Goal: Task Accomplishment & Management: Use online tool/utility

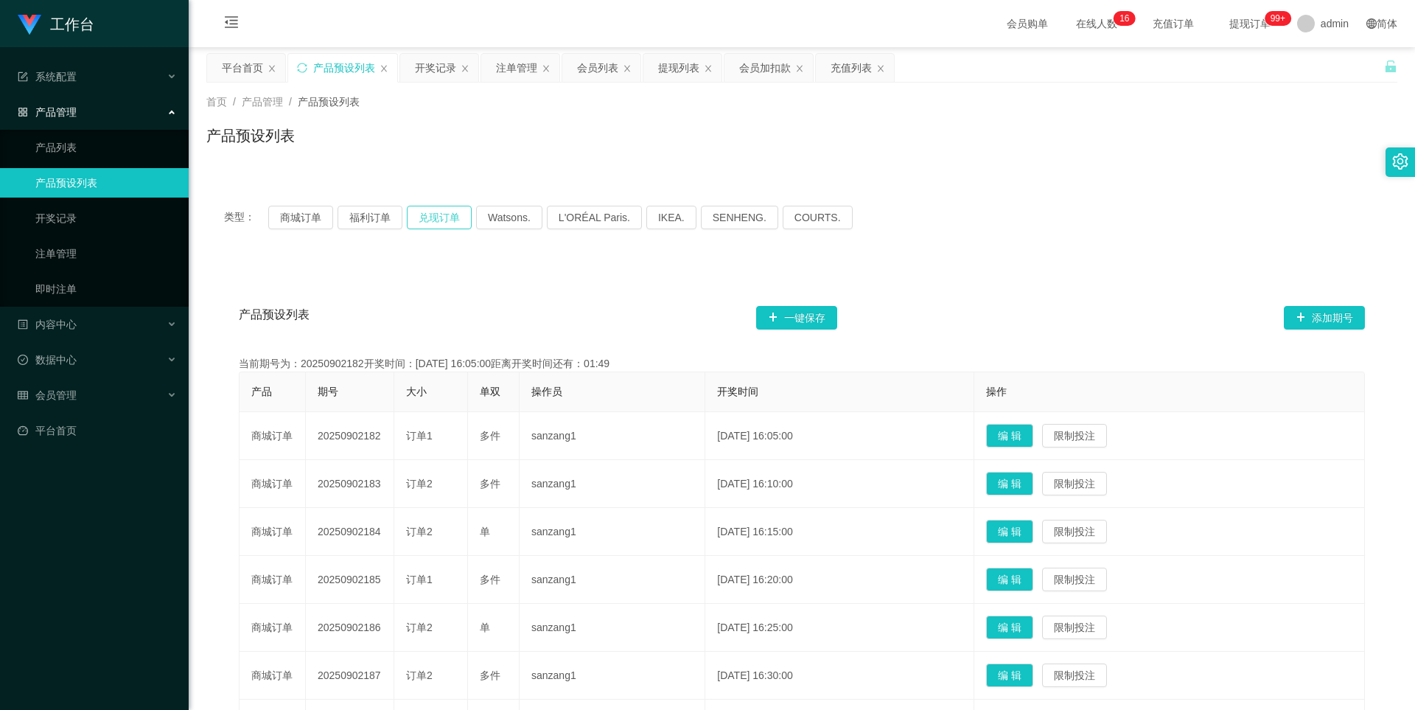
click at [426, 211] on button "兑现订单" at bounding box center [439, 218] width 65 height 24
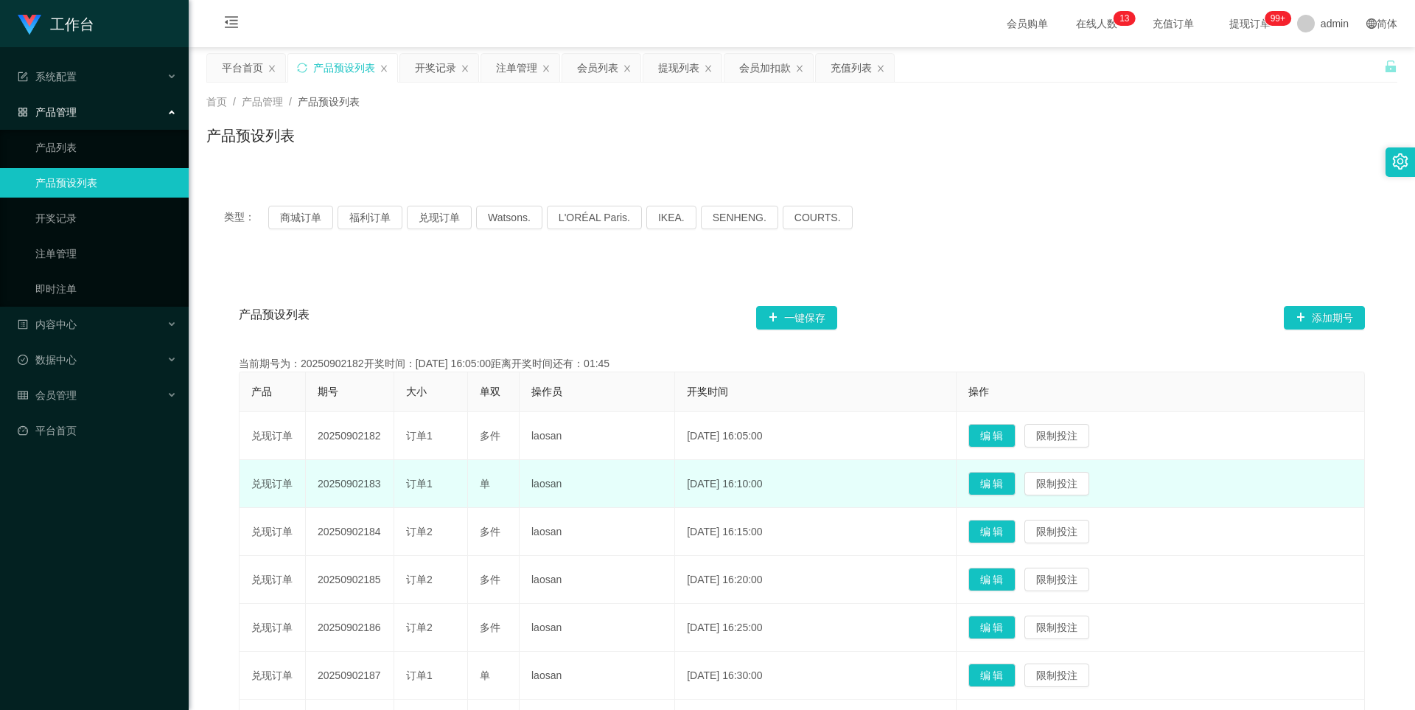
drag, startPoint x: 392, startPoint y: 485, endPoint x: 317, endPoint y: 482, distance: 75.2
click at [317, 482] on td "20250902183" at bounding box center [350, 484] width 88 height 48
copy td "20250902183"
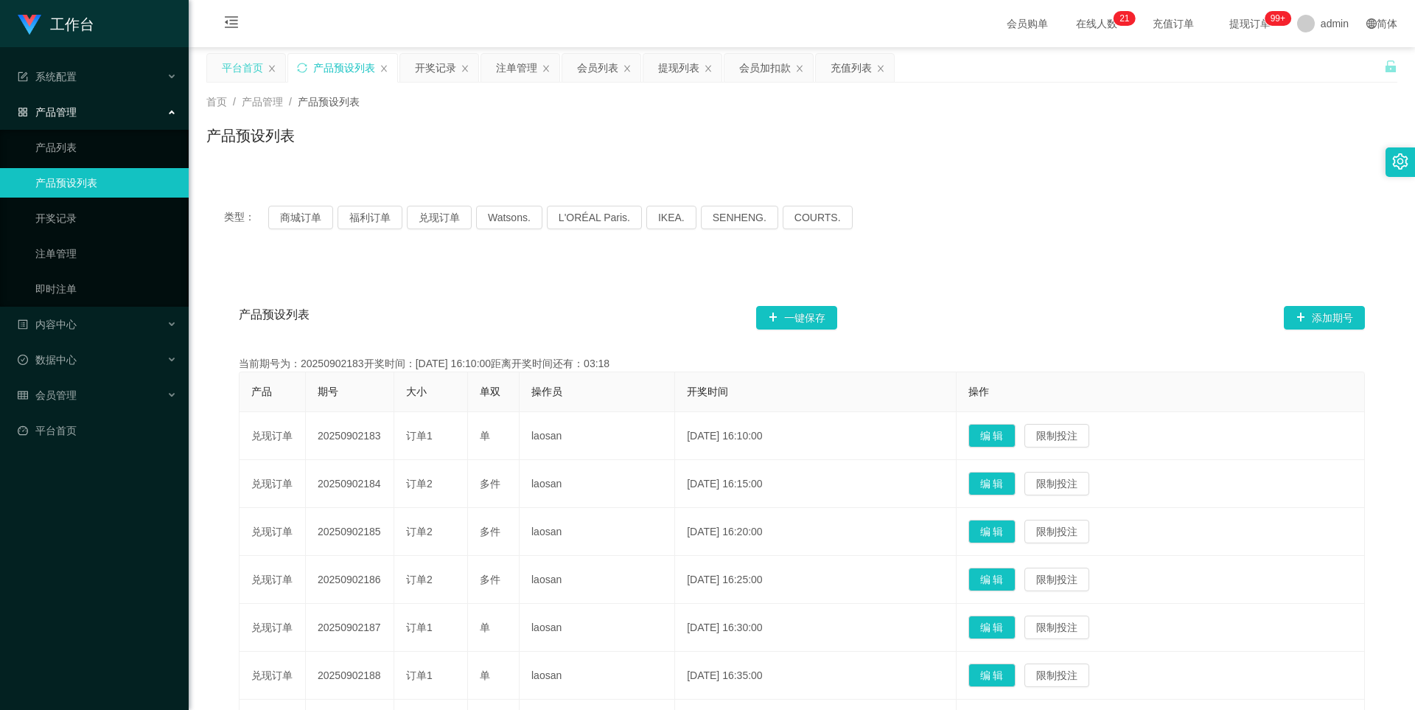
click at [256, 70] on div "平台首页" at bounding box center [242, 68] width 41 height 28
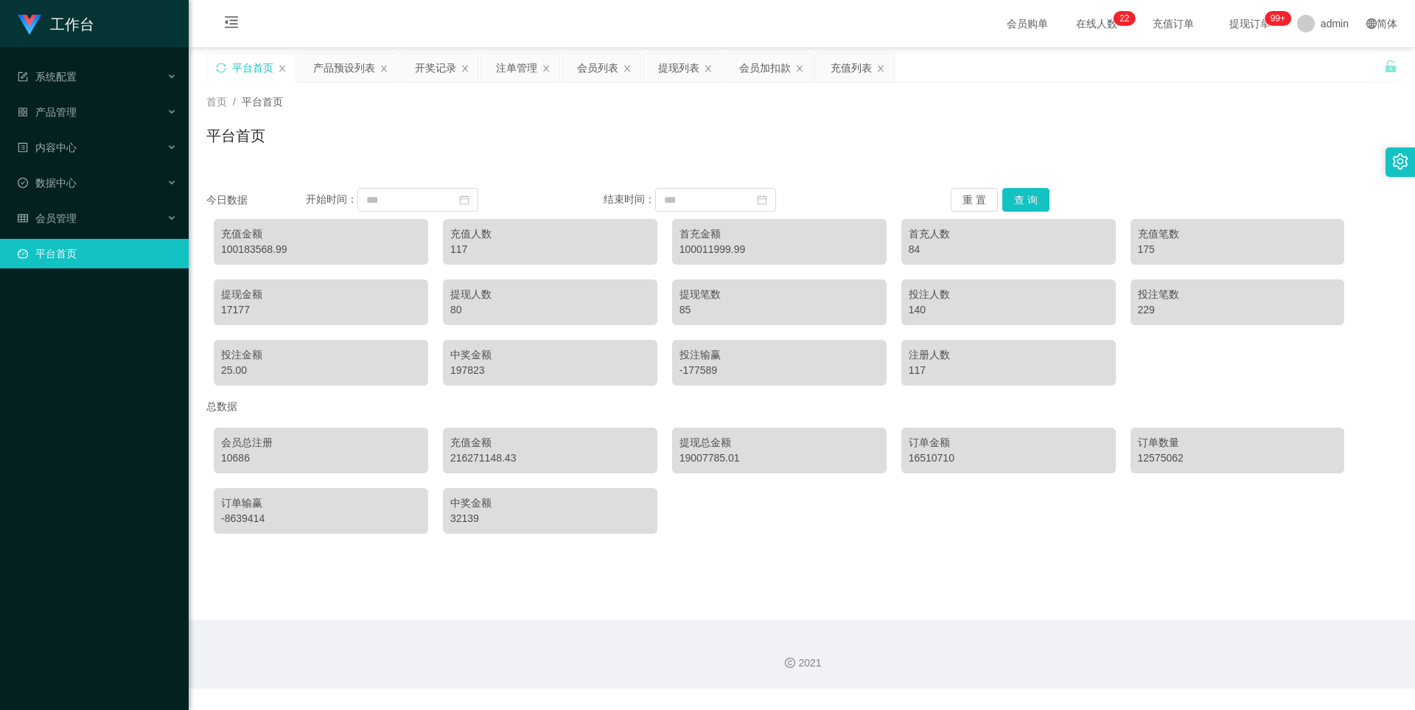
click at [996, 31] on span "会员购单" at bounding box center [1027, 23] width 62 height 47
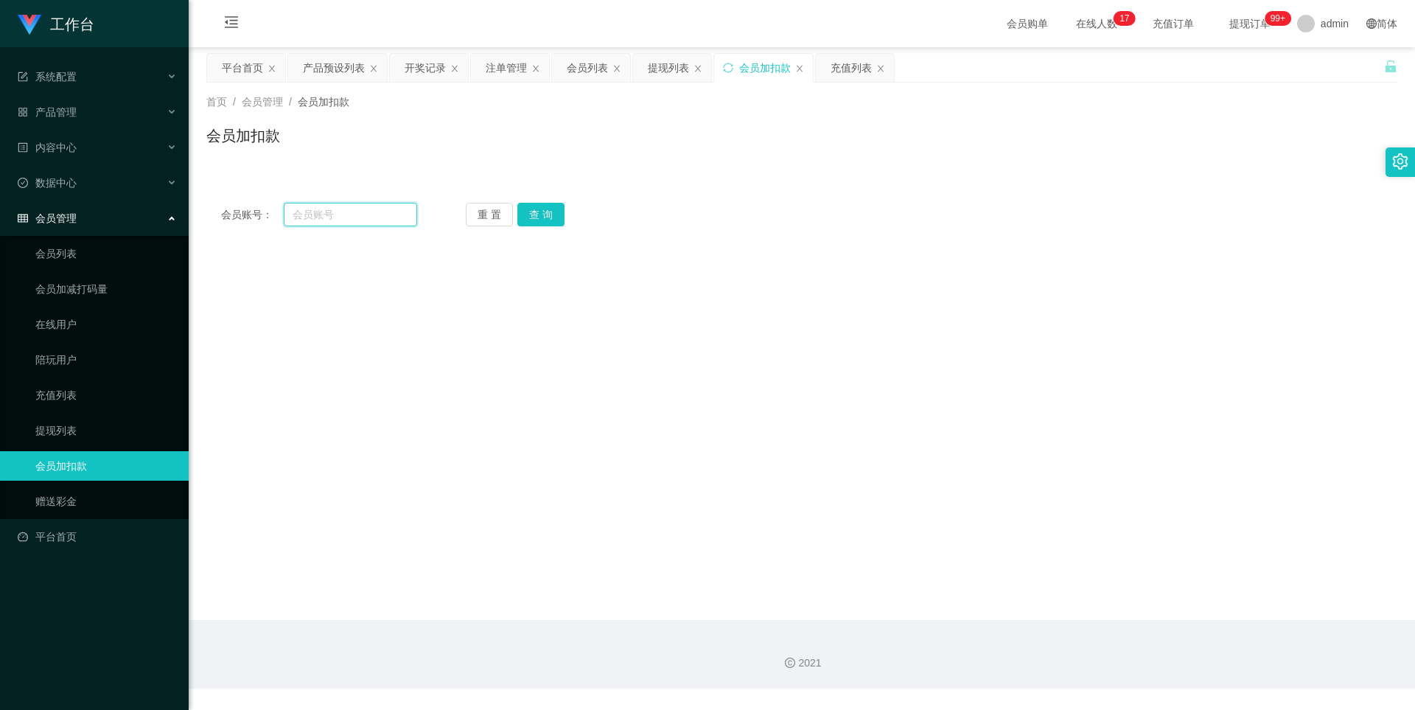
click at [310, 217] on input "text" at bounding box center [350, 215] width 133 height 24
click at [325, 66] on div "产品预设列表" at bounding box center [334, 68] width 62 height 28
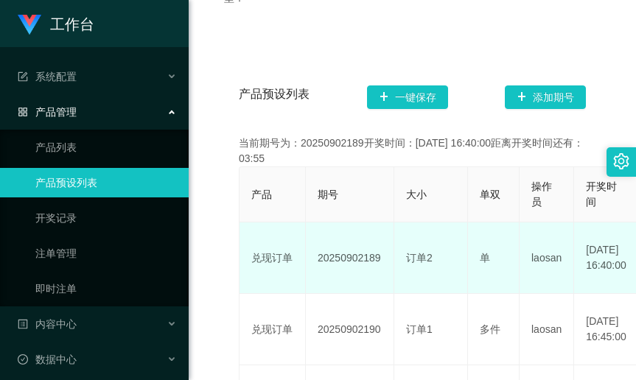
scroll to position [315, 0]
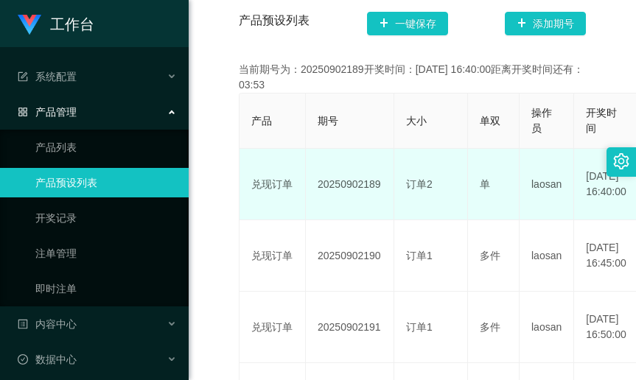
drag, startPoint x: 379, startPoint y: 189, endPoint x: 360, endPoint y: 187, distance: 19.3
click at [360, 187] on td "20250902189" at bounding box center [350, 184] width 88 height 71
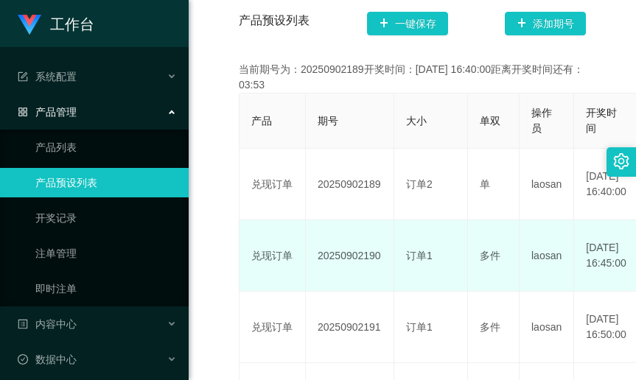
copy td "189"
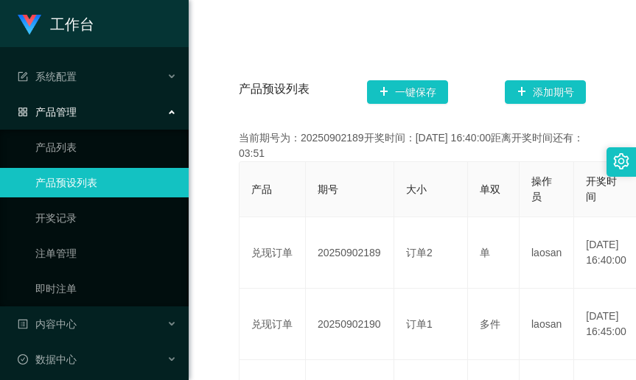
scroll to position [167, 0]
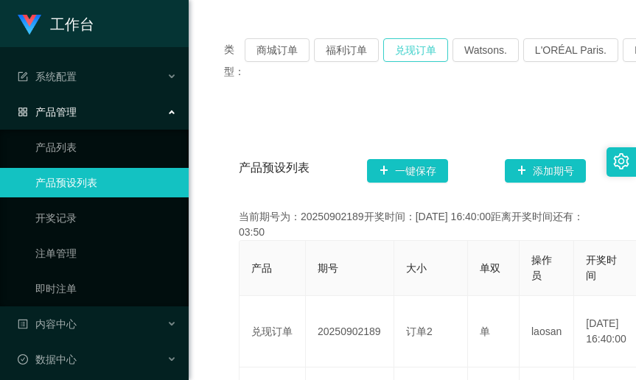
click at [410, 54] on button "兑现订单" at bounding box center [415, 50] width 65 height 24
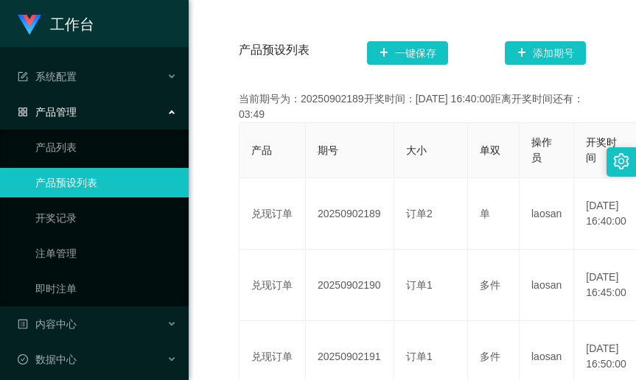
scroll to position [315, 0]
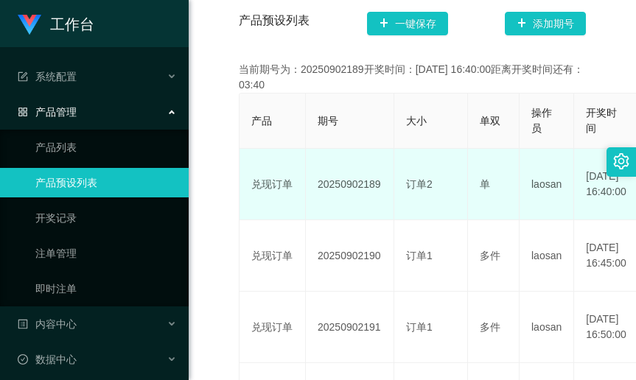
click at [264, 159] on td "兑现订单" at bounding box center [272, 184] width 66 height 71
drag, startPoint x: 392, startPoint y: 187, endPoint x: 319, endPoint y: 186, distance: 73.0
click at [319, 186] on td "20250902189" at bounding box center [350, 184] width 88 height 71
copy td "20250902189"
click at [304, 210] on td "兑现订单" at bounding box center [272, 184] width 66 height 71
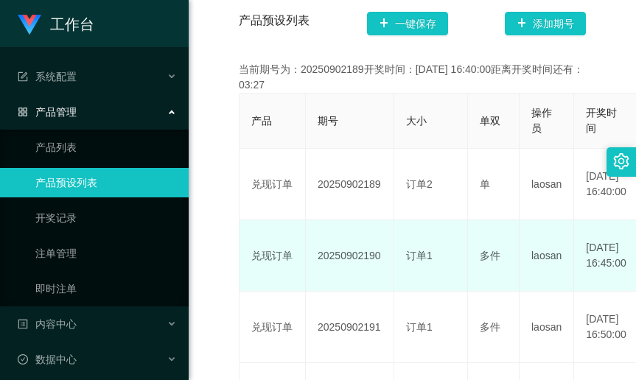
drag, startPoint x: 384, startPoint y: 253, endPoint x: 317, endPoint y: 249, distance: 67.2
click at [317, 249] on td "20250902190" at bounding box center [350, 255] width 88 height 71
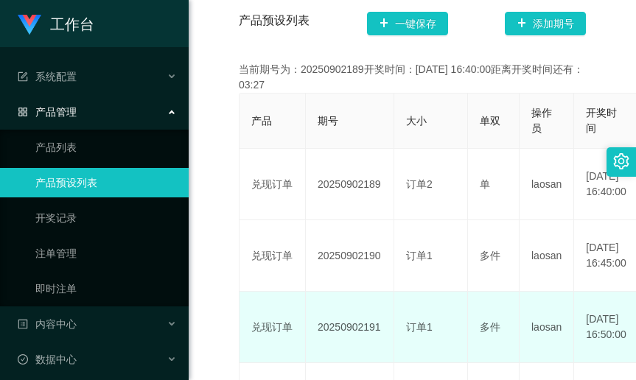
copy td "20250902190"
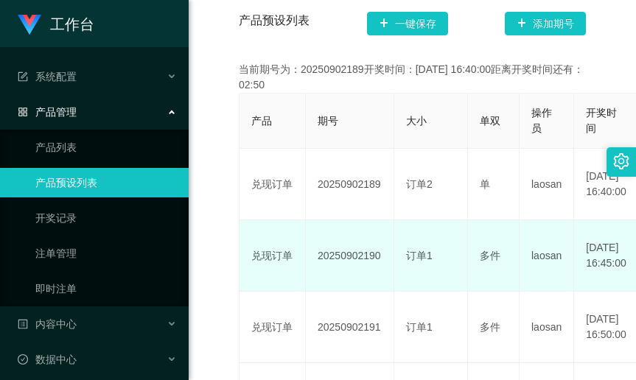
drag, startPoint x: 268, startPoint y: 278, endPoint x: 300, endPoint y: 284, distance: 32.2
click at [268, 278] on td "兑现订单" at bounding box center [272, 255] width 66 height 71
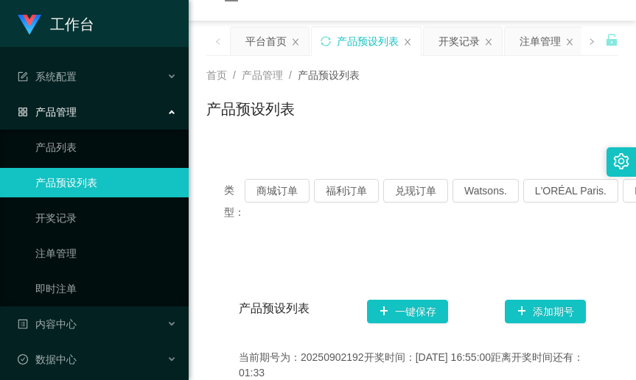
scroll to position [20, 0]
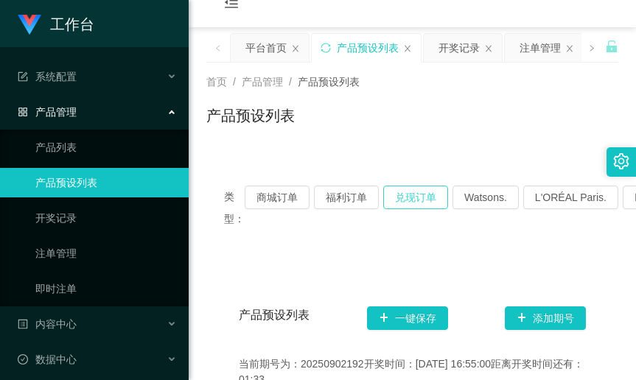
click at [416, 197] on button "兑现订单" at bounding box center [415, 198] width 65 height 24
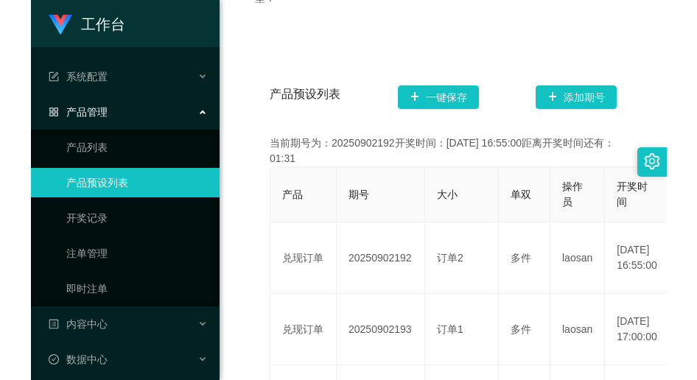
scroll to position [315, 0]
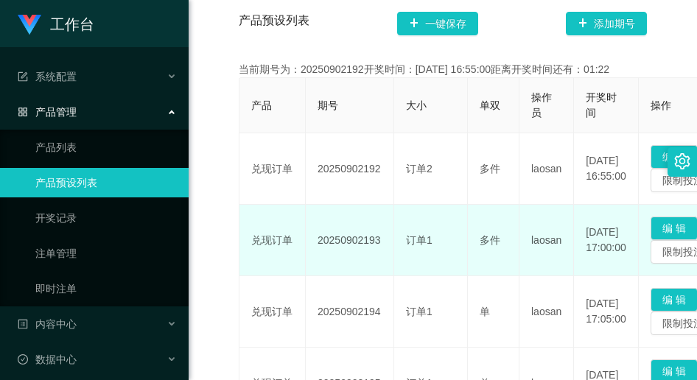
drag, startPoint x: 385, startPoint y: 246, endPoint x: 318, endPoint y: 244, distance: 66.4
click at [318, 244] on td "20250902193" at bounding box center [350, 240] width 88 height 71
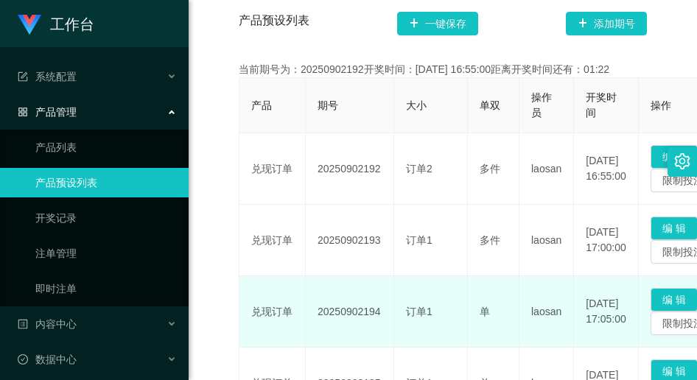
copy td "20250902193"
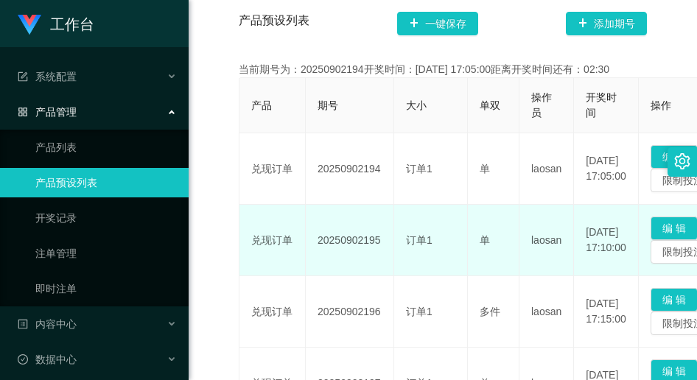
drag, startPoint x: 379, startPoint y: 242, endPoint x: 318, endPoint y: 237, distance: 61.3
click at [318, 237] on td "20250902195" at bounding box center [350, 240] width 88 height 71
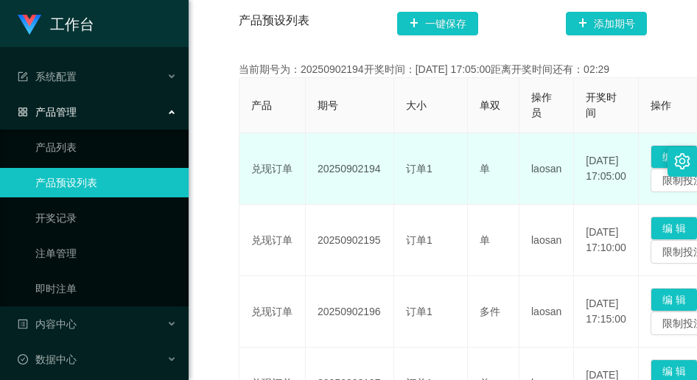
copy td "20250902195"
